Goal: Information Seeking & Learning: Compare options

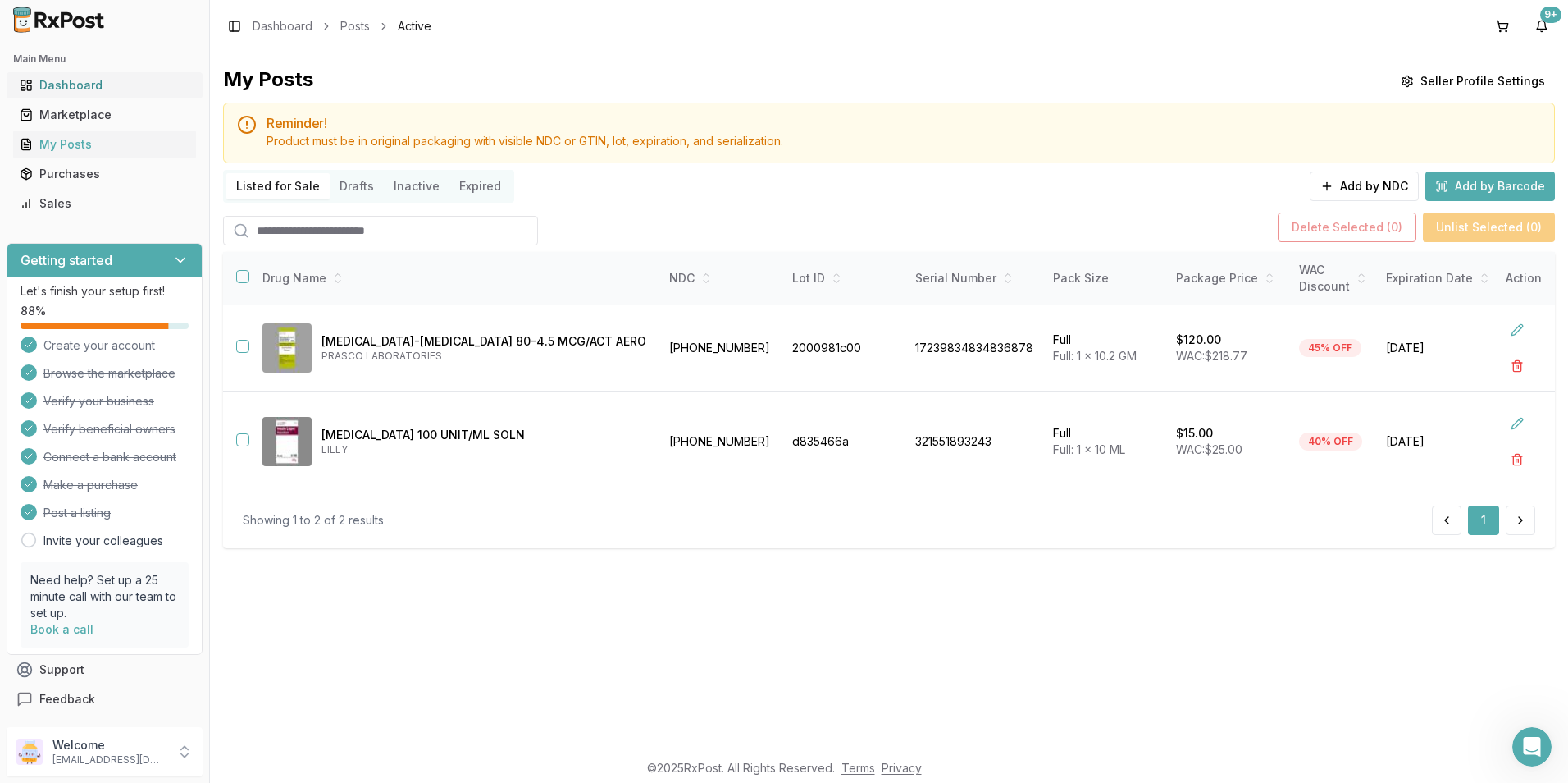
click at [56, 78] on div "Dashboard" at bounding box center [105, 84] width 170 height 16
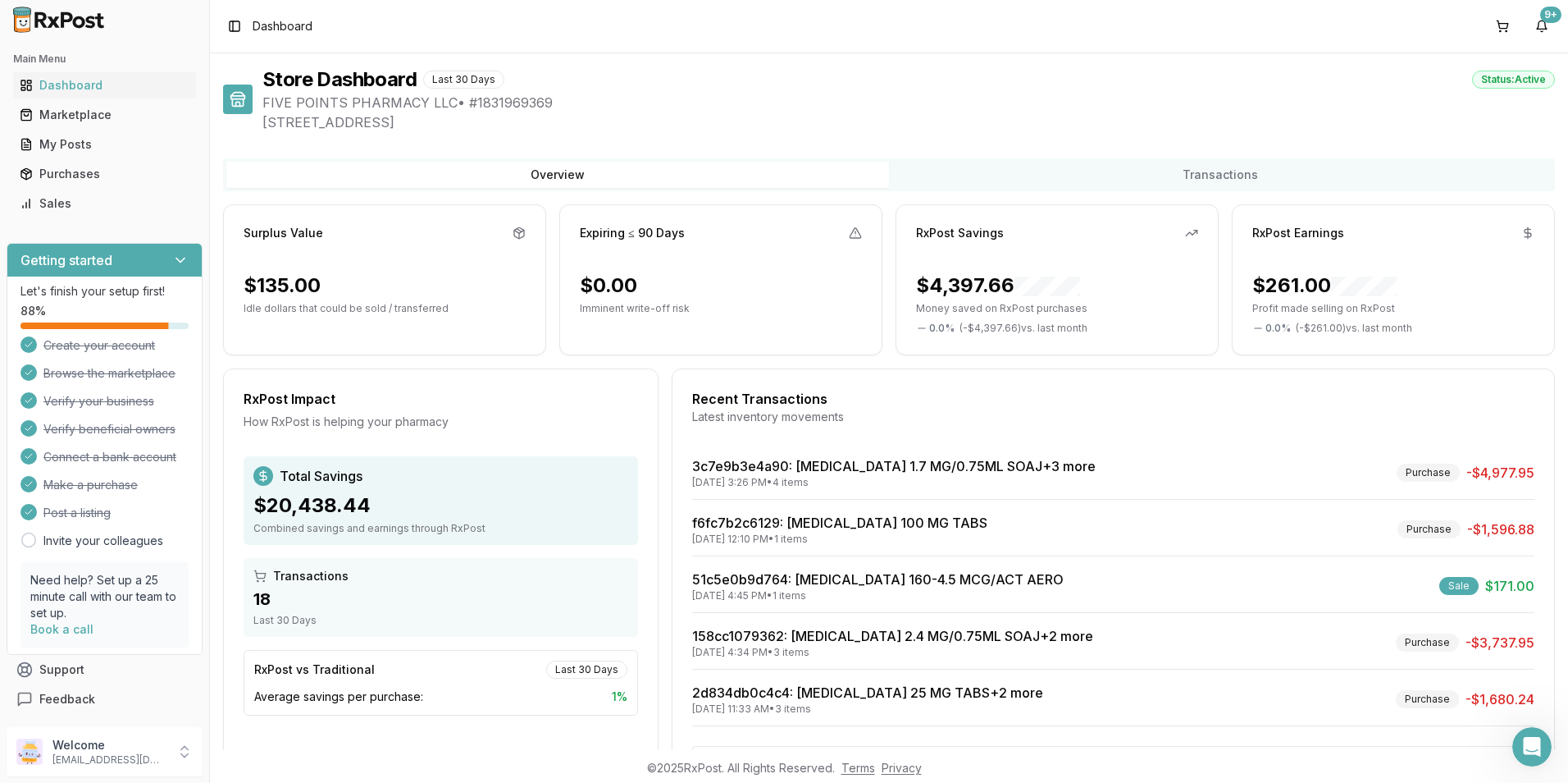
click at [316, 34] on div "Toggle Sidebar Dashboard 9+" at bounding box center [889, 26] width 1359 height 53
click at [312, 26] on span "Dashboard" at bounding box center [282, 26] width 59 height 16
click at [326, 43] on div "Toggle Sidebar Dashboard 9+" at bounding box center [889, 26] width 1359 height 53
click at [355, 23] on div "Toggle Sidebar Dashboard 9+" at bounding box center [889, 26] width 1359 height 53
click at [328, 26] on div "Toggle Sidebar Dashboard 9+" at bounding box center [889, 26] width 1359 height 53
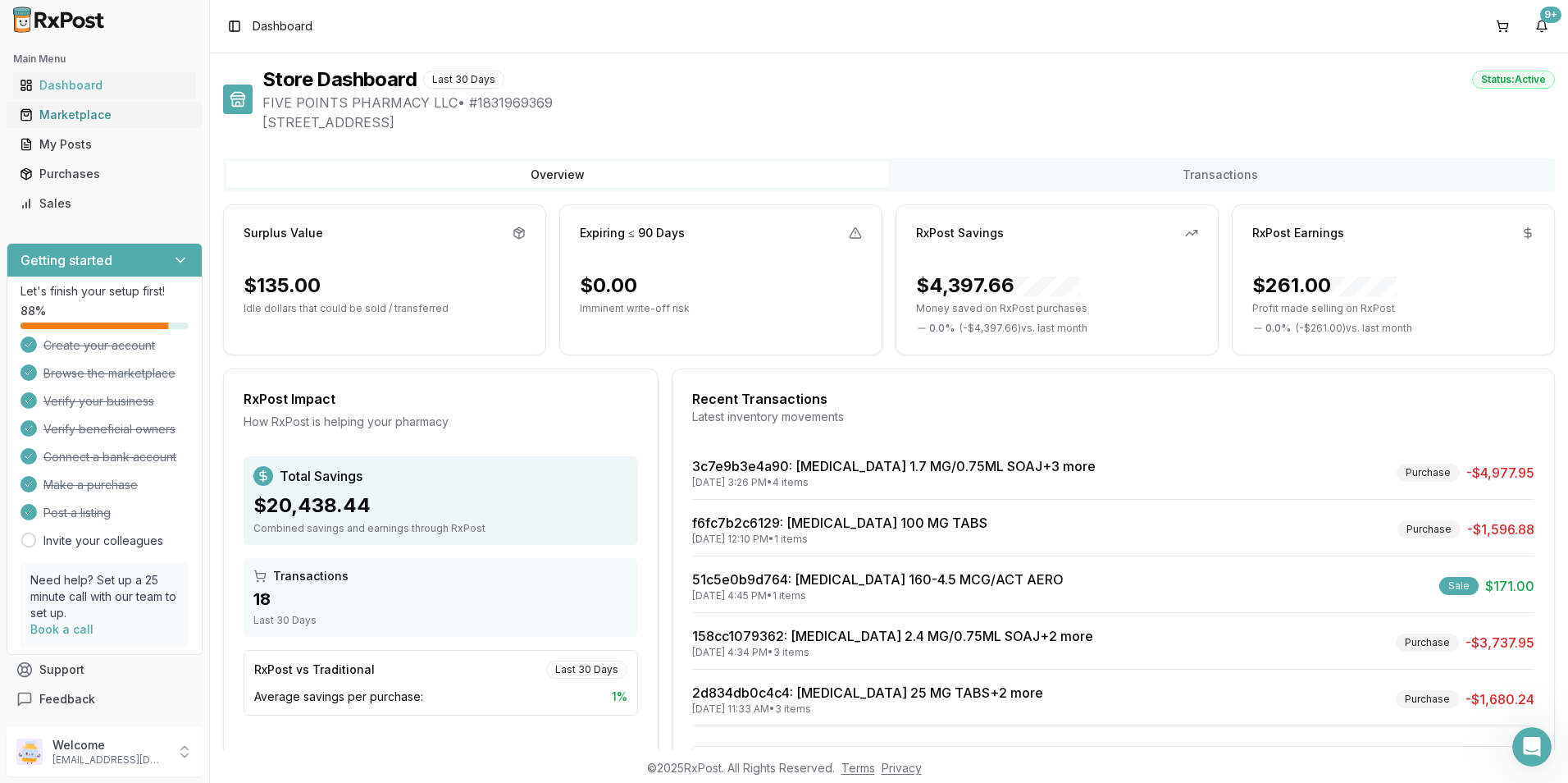
click at [68, 108] on div "Marketplace" at bounding box center [105, 114] width 170 height 16
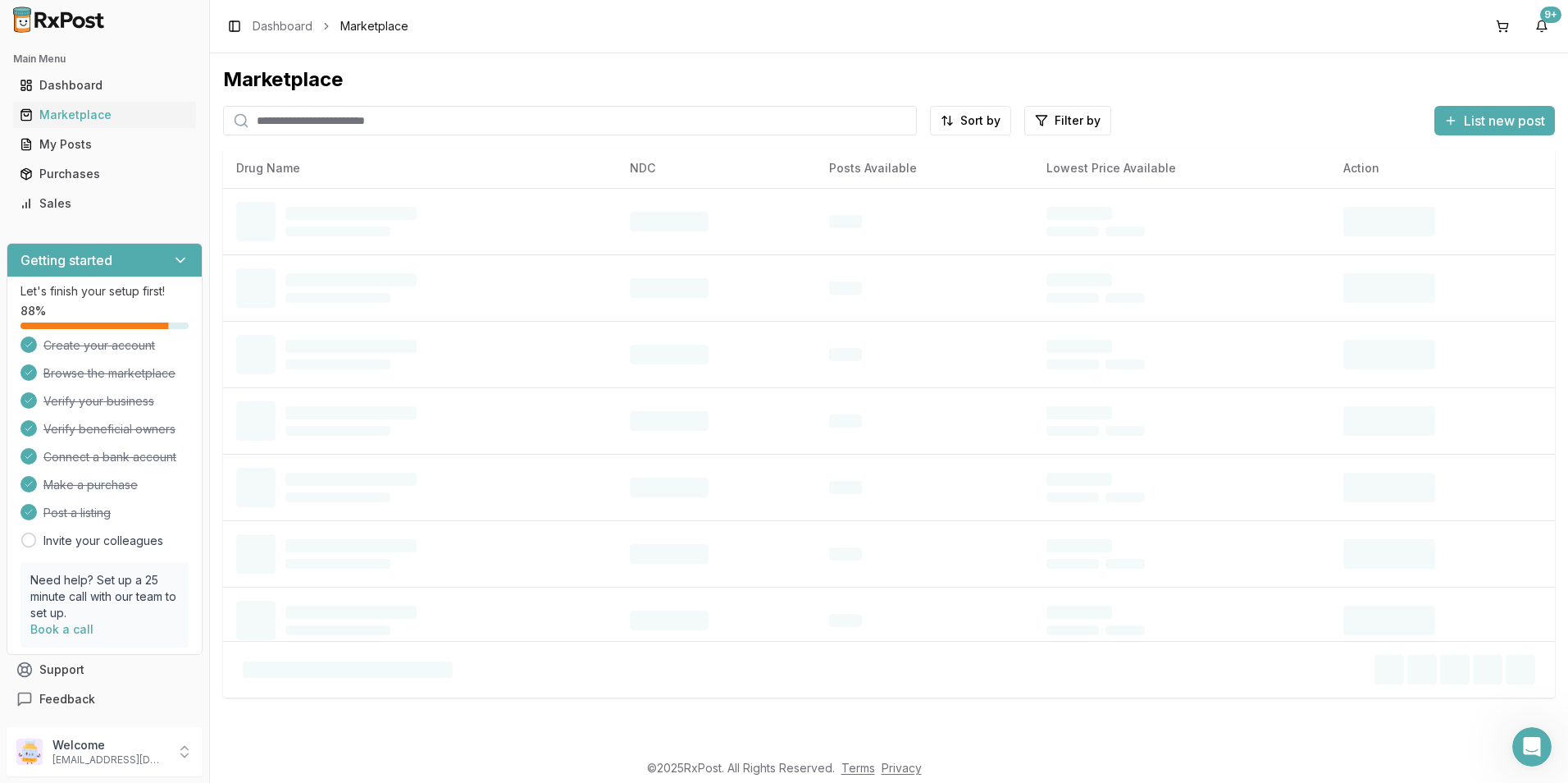
drag, startPoint x: 293, startPoint y: 122, endPoint x: 332, endPoint y: 97, distance: 46.3
click at [294, 122] on input "search" at bounding box center [571, 120] width 694 height 30
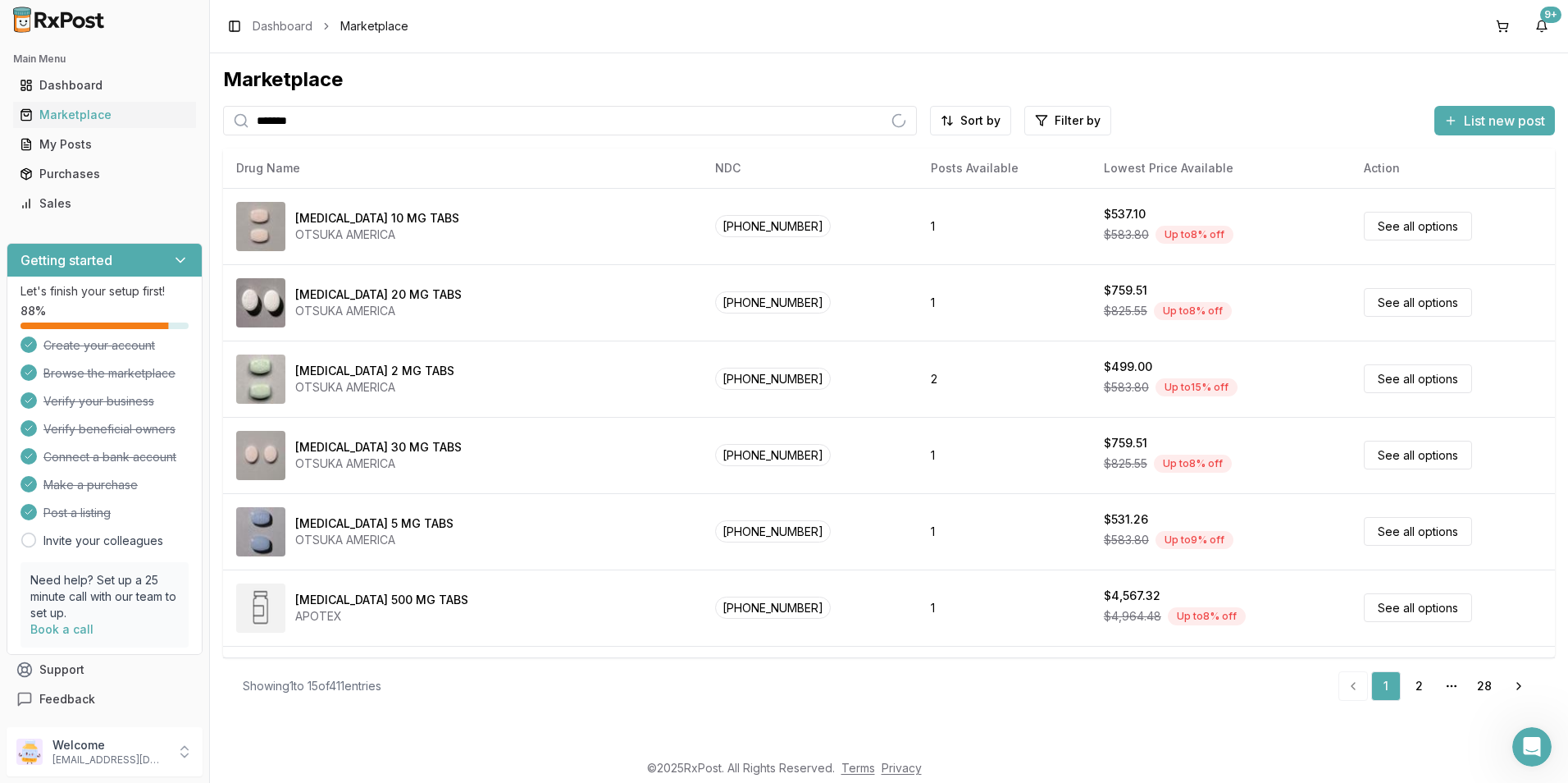
type input "*******"
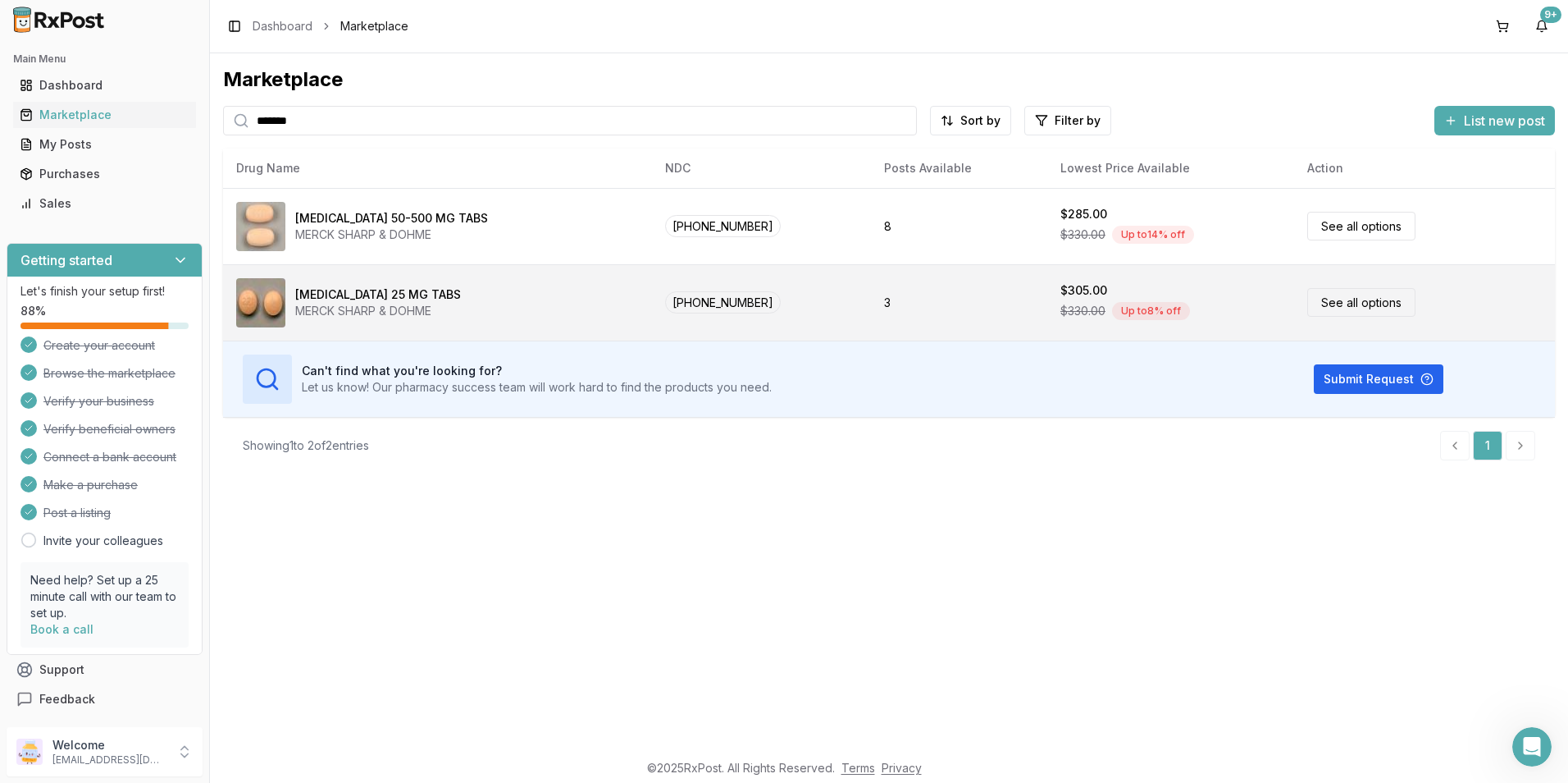
click at [1344, 306] on link "See all options" at bounding box center [1361, 302] width 108 height 29
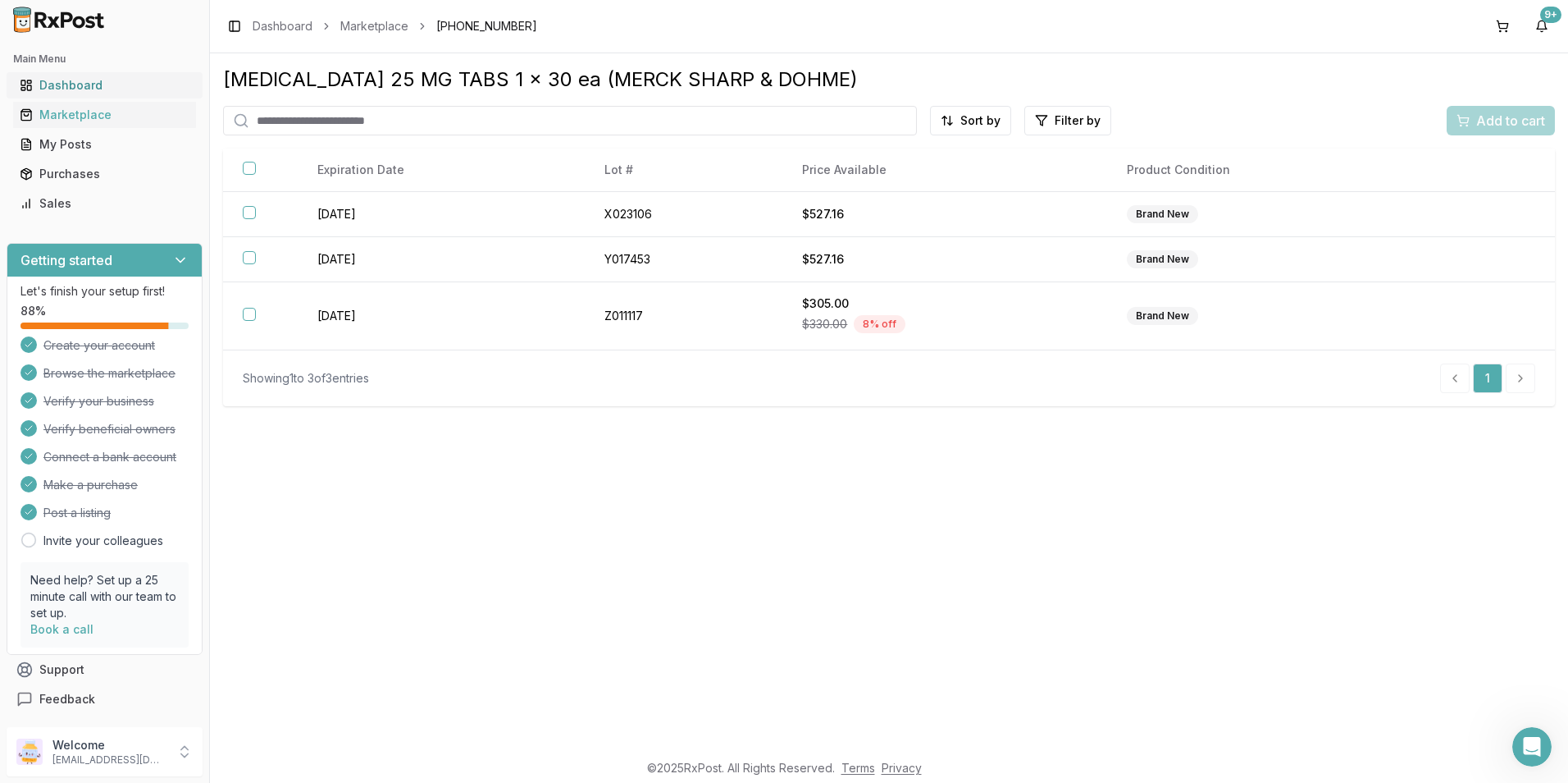
click at [40, 77] on link "Dashboard" at bounding box center [105, 85] width 183 height 30
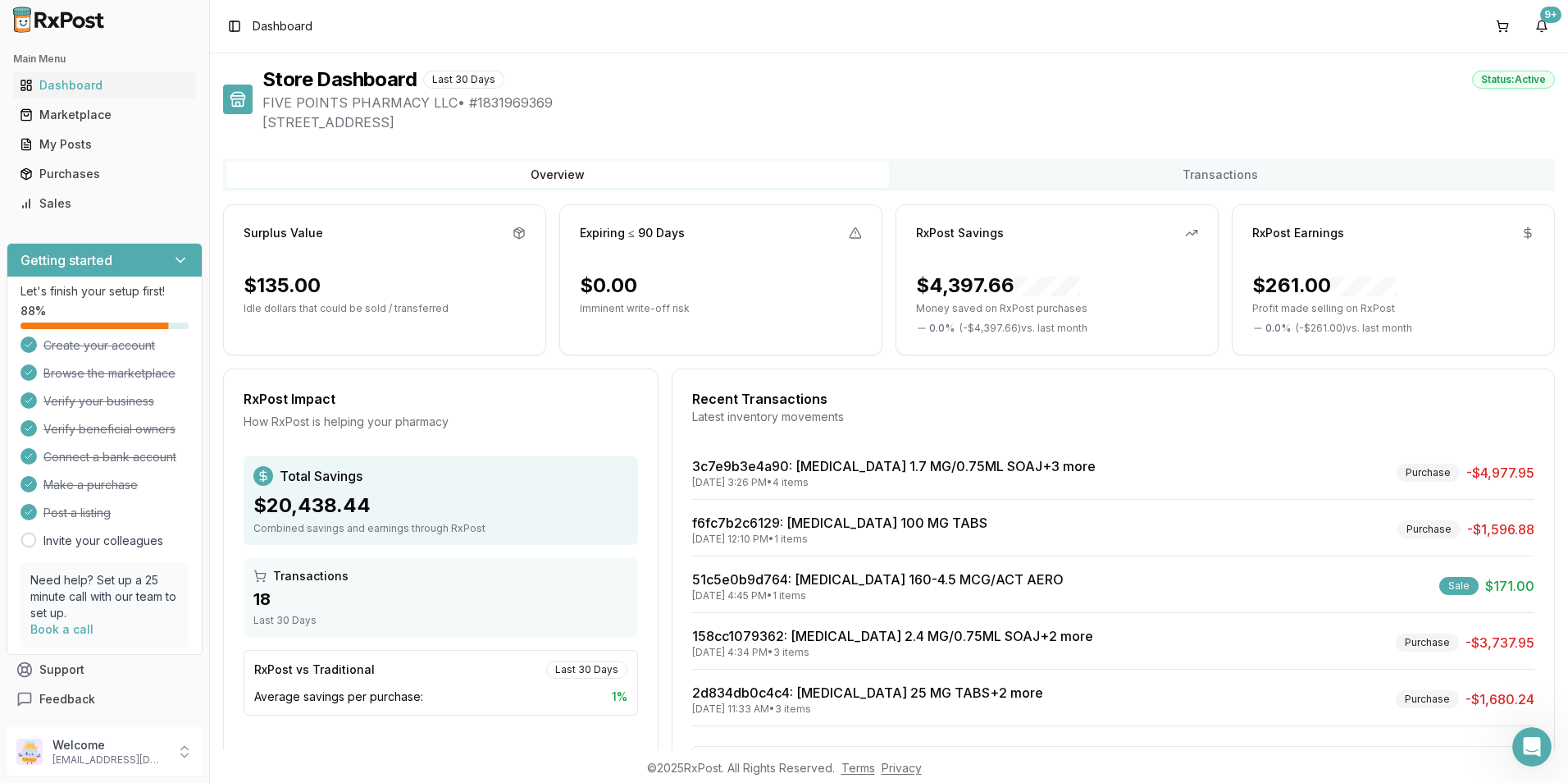
click at [293, 31] on span "Dashboard" at bounding box center [282, 26] width 59 height 16
click at [410, 16] on div "Toggle Sidebar Dashboard 9+" at bounding box center [889, 26] width 1359 height 53
click at [75, 121] on div "Marketplace" at bounding box center [105, 114] width 170 height 16
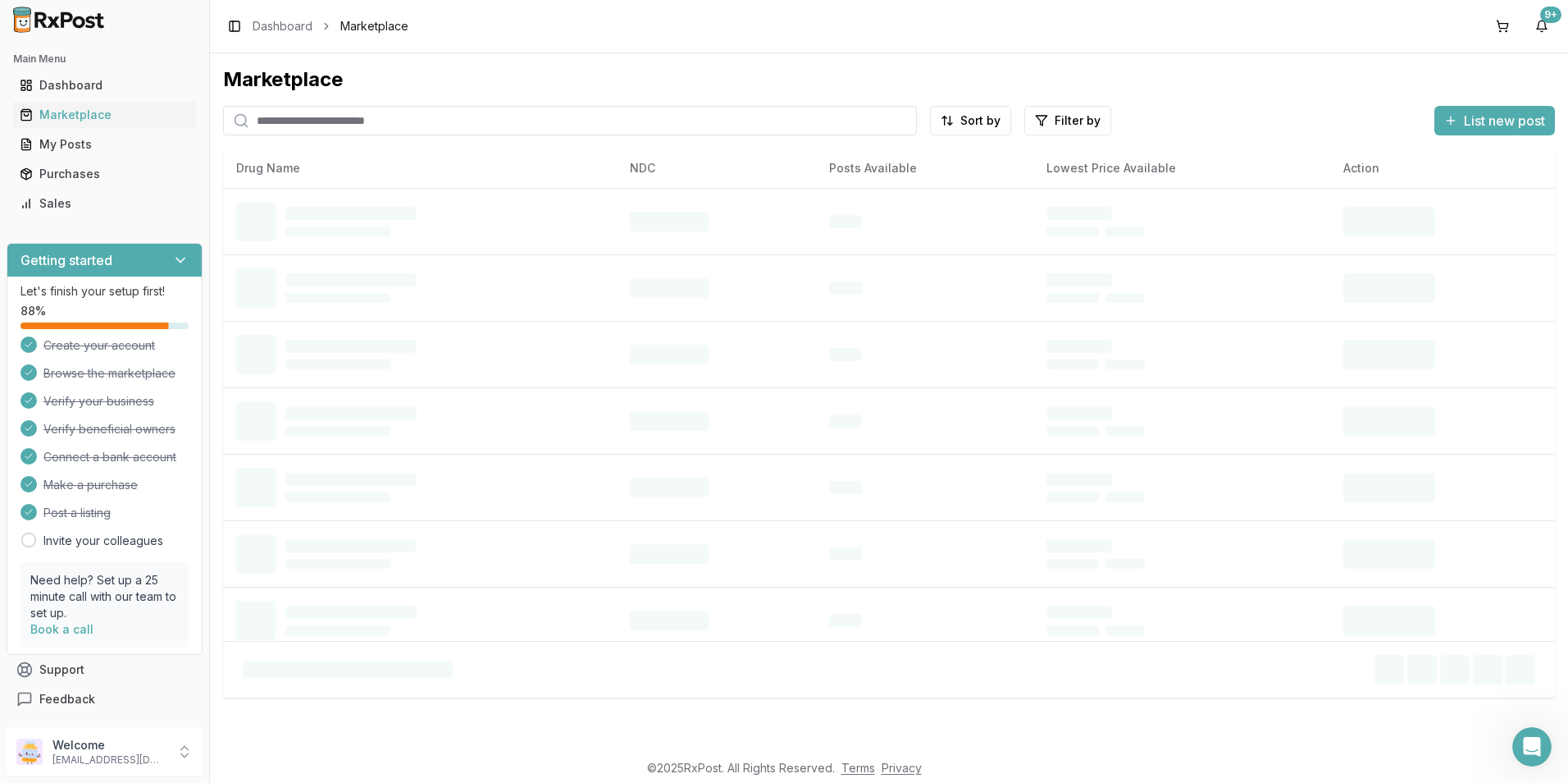
click at [311, 130] on input "search" at bounding box center [571, 120] width 694 height 30
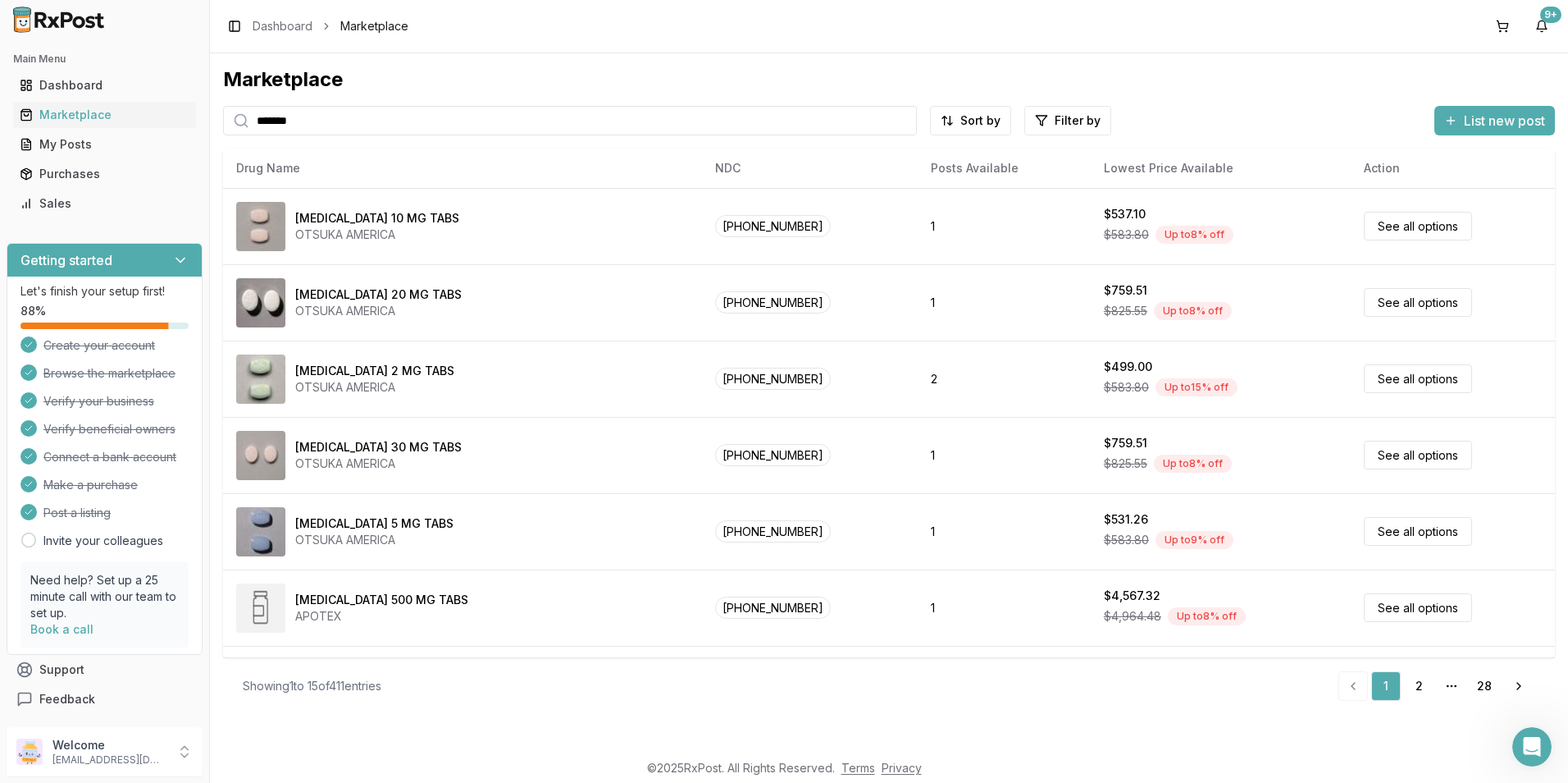
type input "*******"
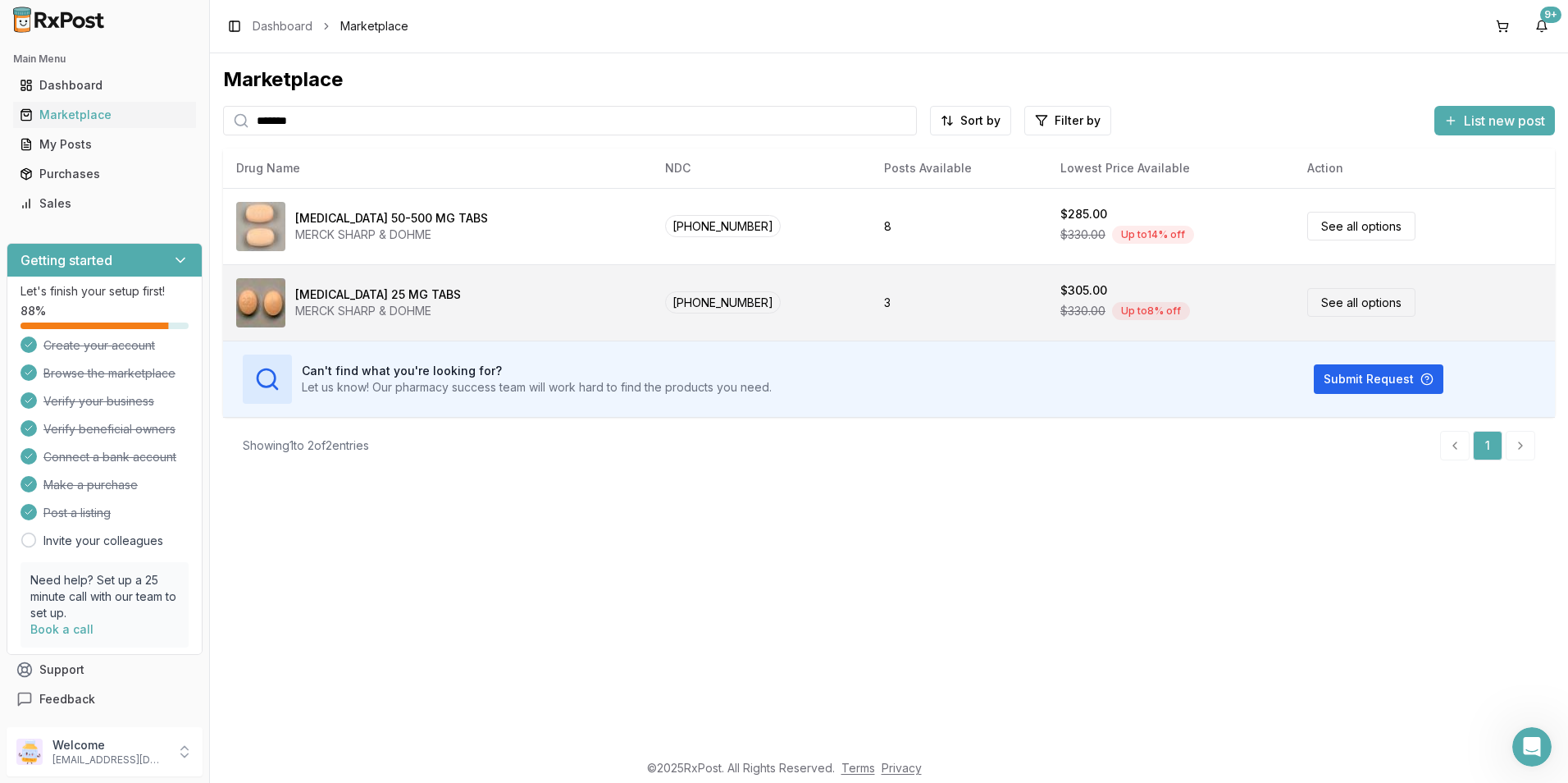
click at [1363, 315] on link "See all options" at bounding box center [1361, 302] width 108 height 29
